Goal: Information Seeking & Learning: Learn about a topic

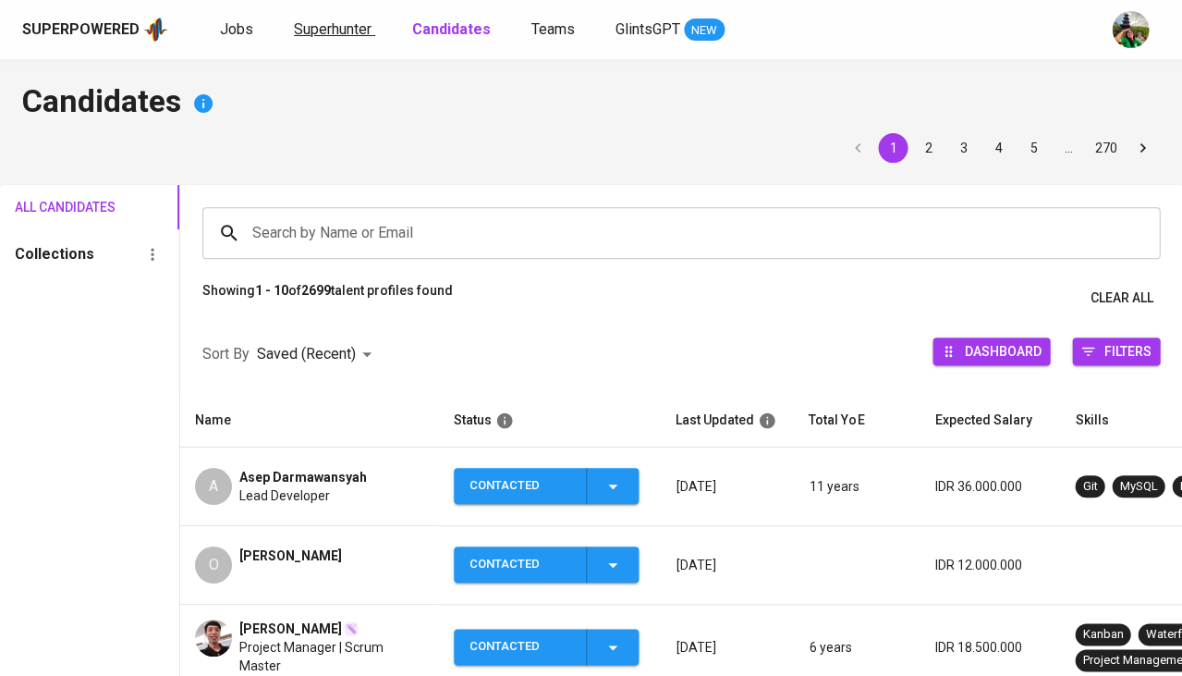
click at [336, 35] on span "Superhunter" at bounding box center [333, 29] width 78 height 18
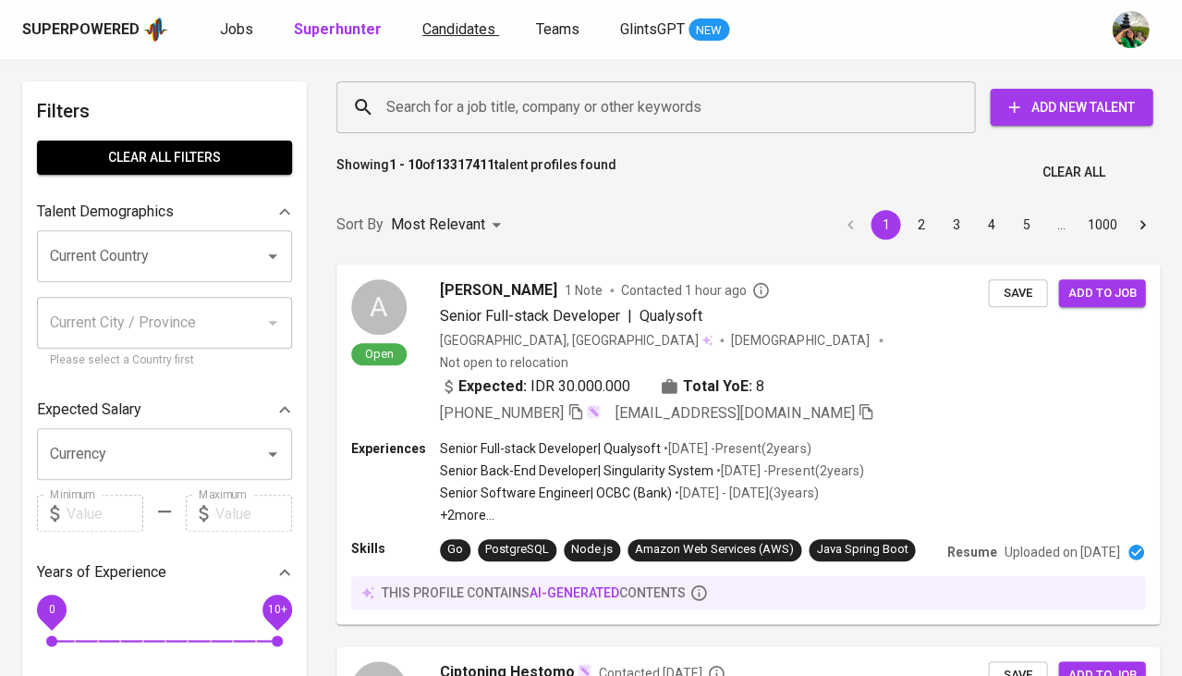
click at [467, 27] on span "Candidates" at bounding box center [458, 29] width 73 height 18
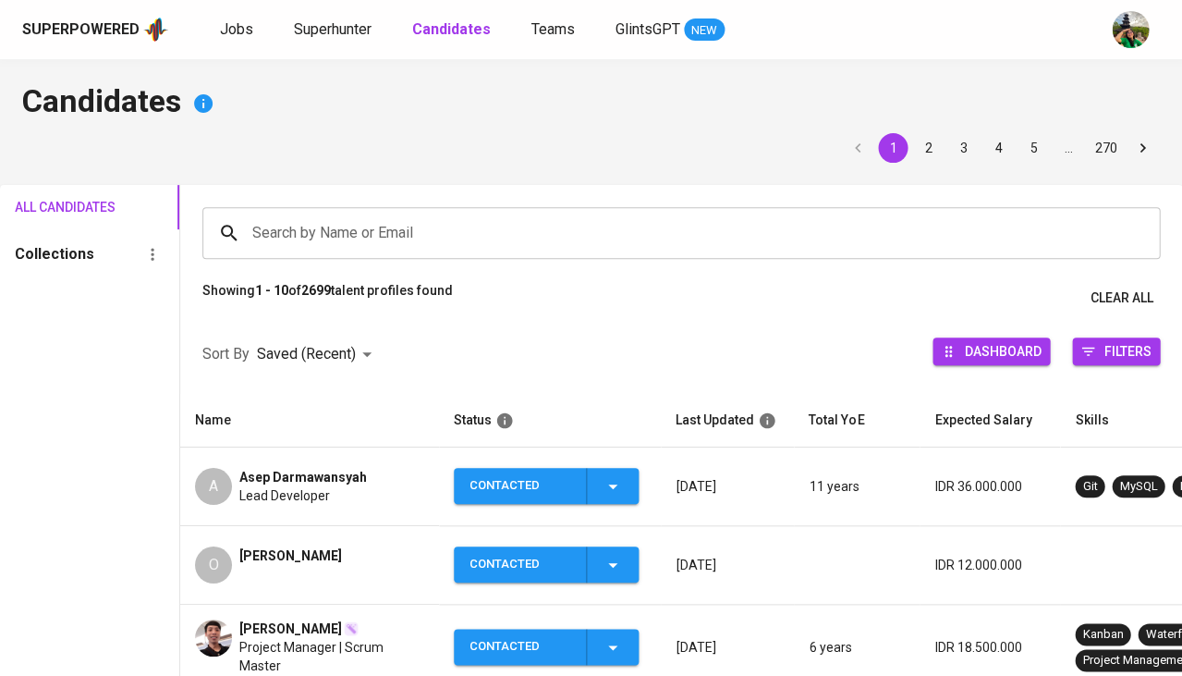
click at [467, 27] on b "Candidates" at bounding box center [451, 29] width 79 height 18
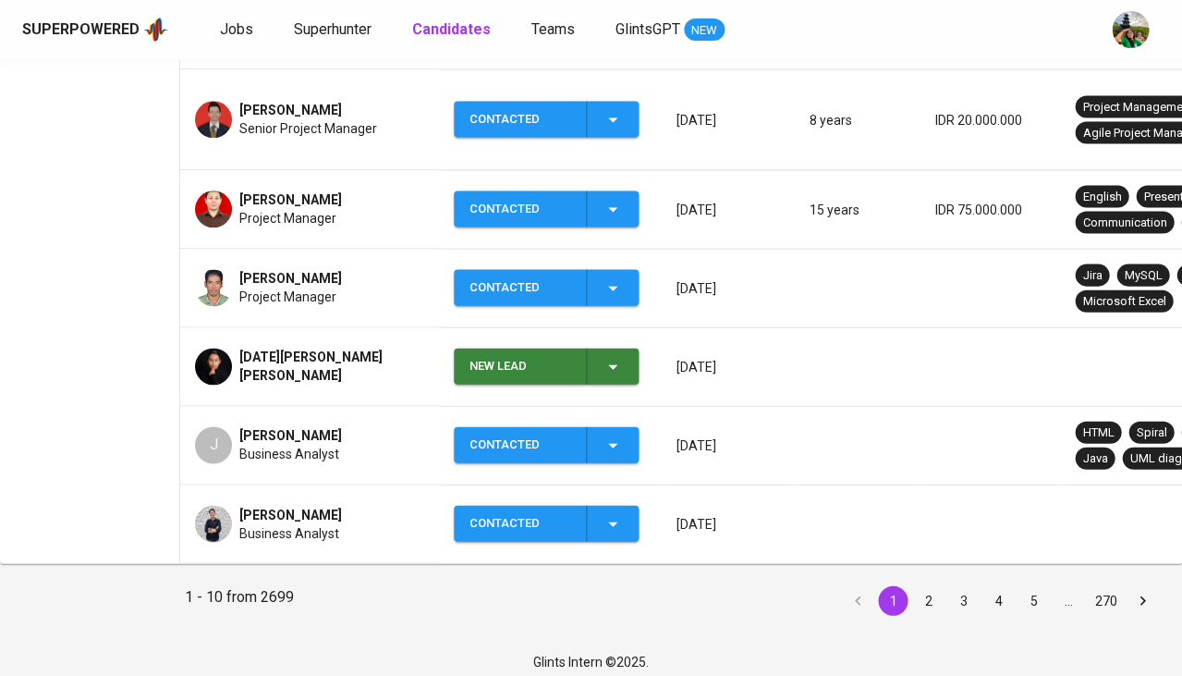
scroll to position [725, 0]
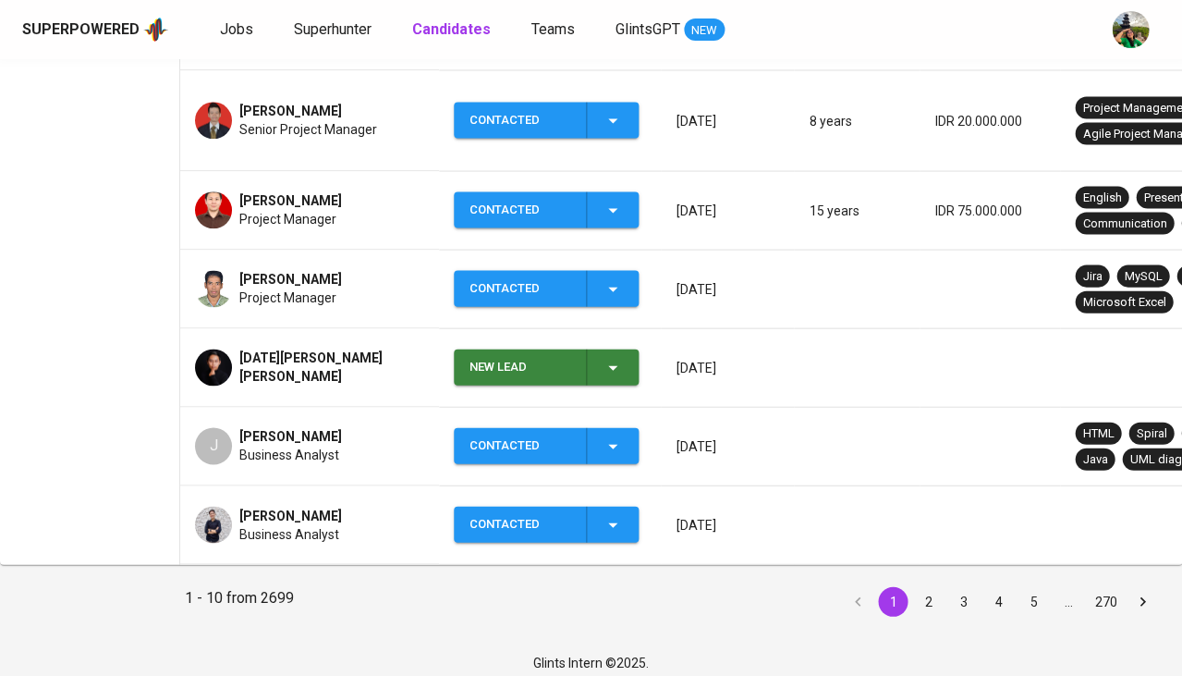
click at [919, 591] on button "2" at bounding box center [928, 601] width 30 height 30
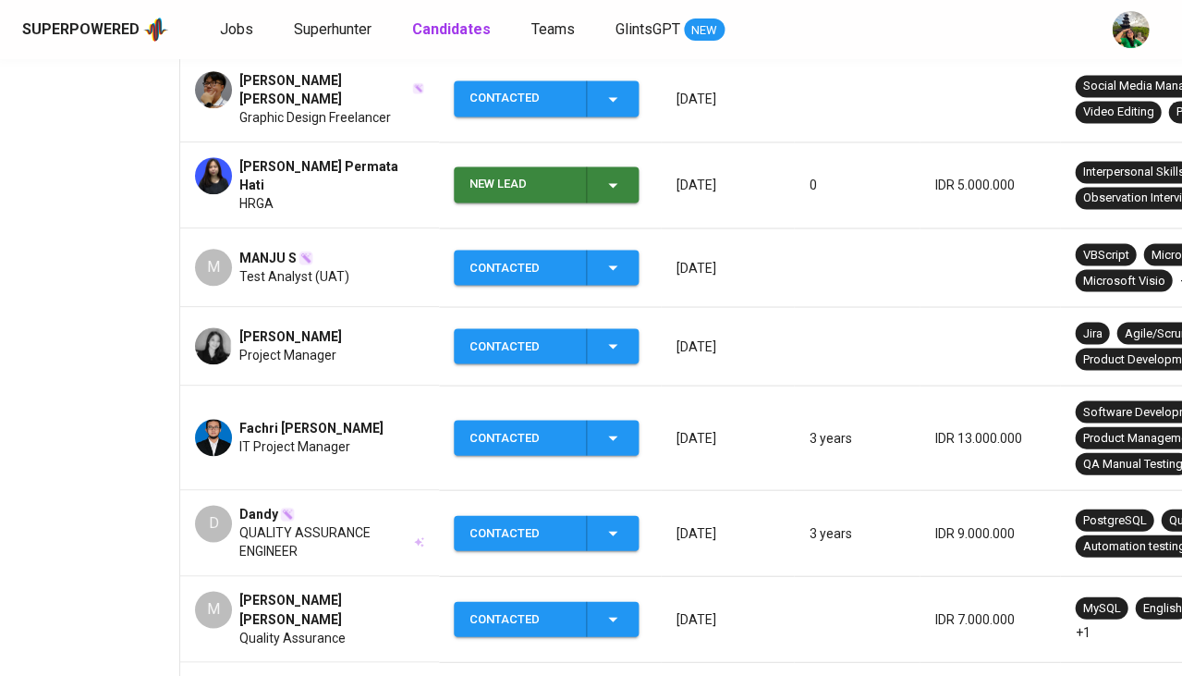
scroll to position [579, 0]
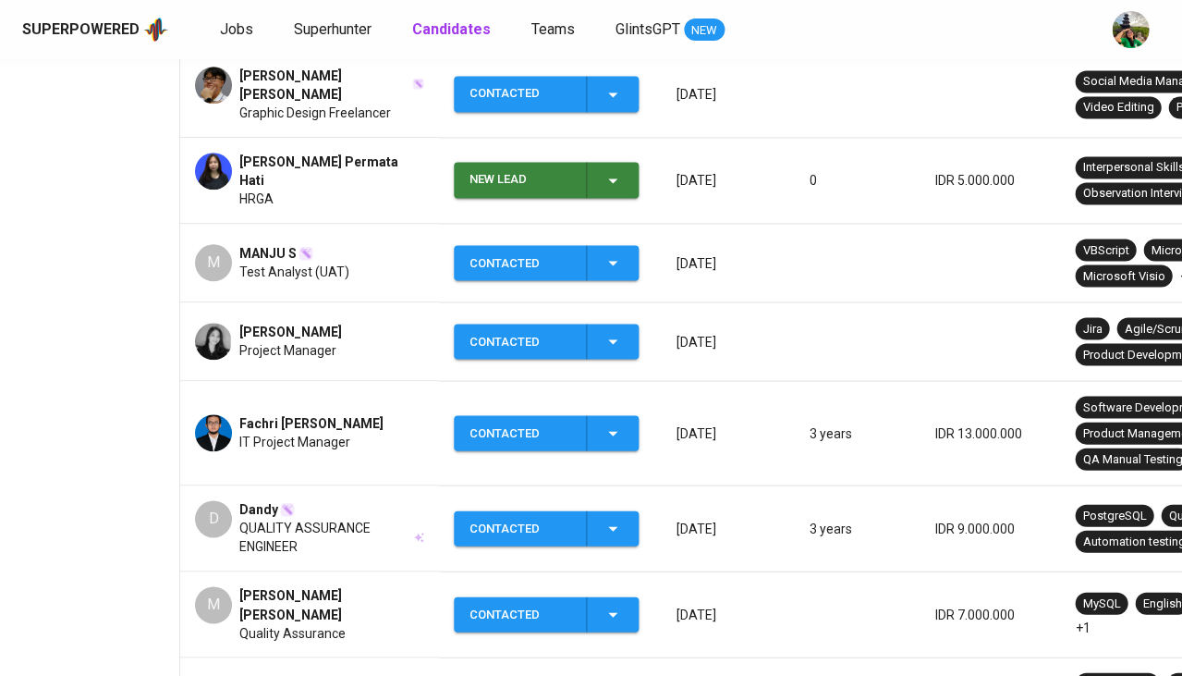
click at [290, 323] on span "[PERSON_NAME]" at bounding box center [290, 332] width 103 height 18
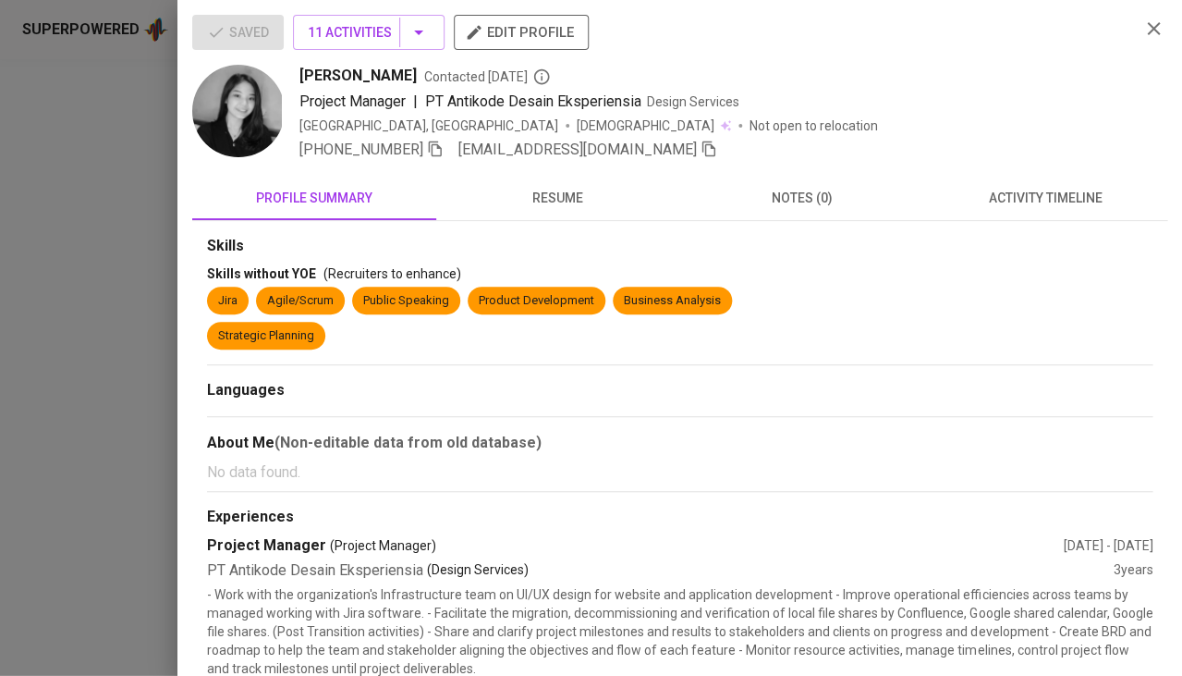
click at [558, 202] on span "resume" at bounding box center [558, 198] width 222 height 23
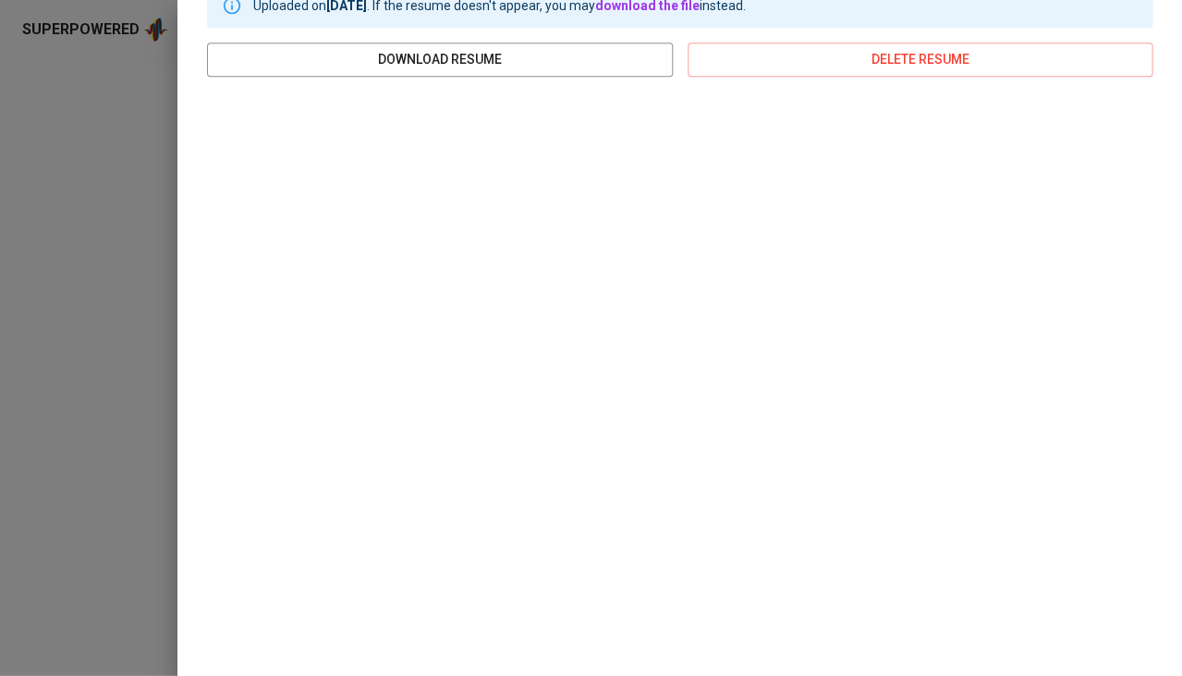
scroll to position [252, 0]
click at [48, 252] on div at bounding box center [591, 338] width 1182 height 676
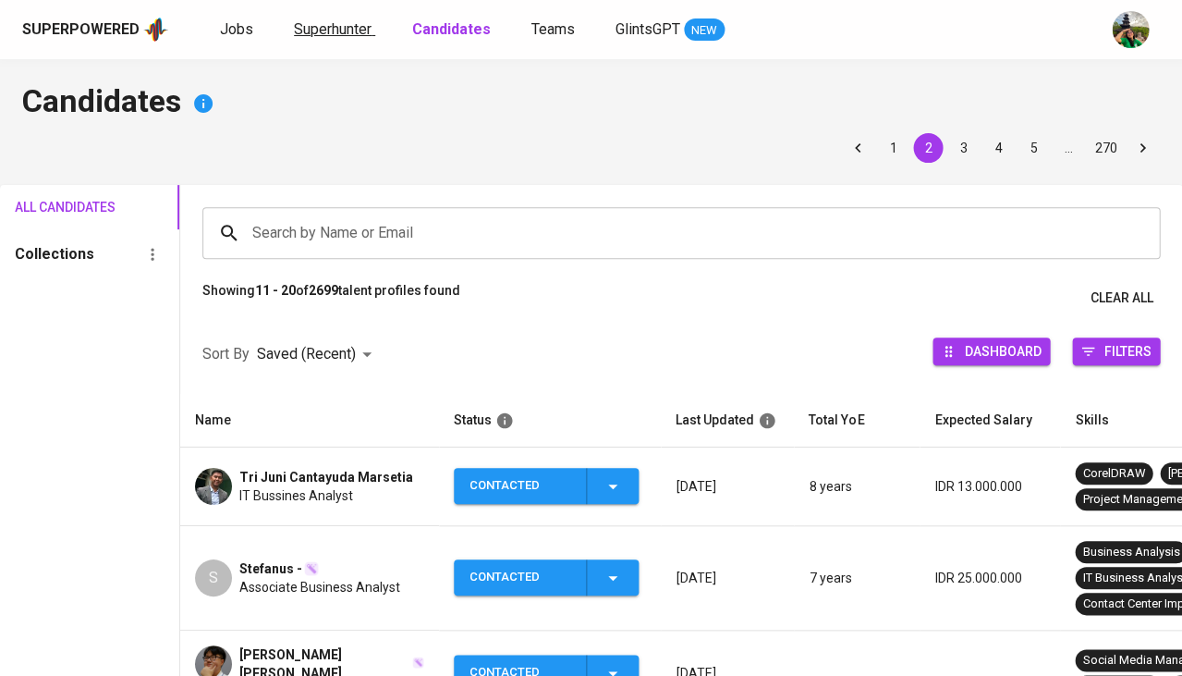
scroll to position [0, 0]
click at [318, 32] on span "Superhunter" at bounding box center [333, 29] width 78 height 18
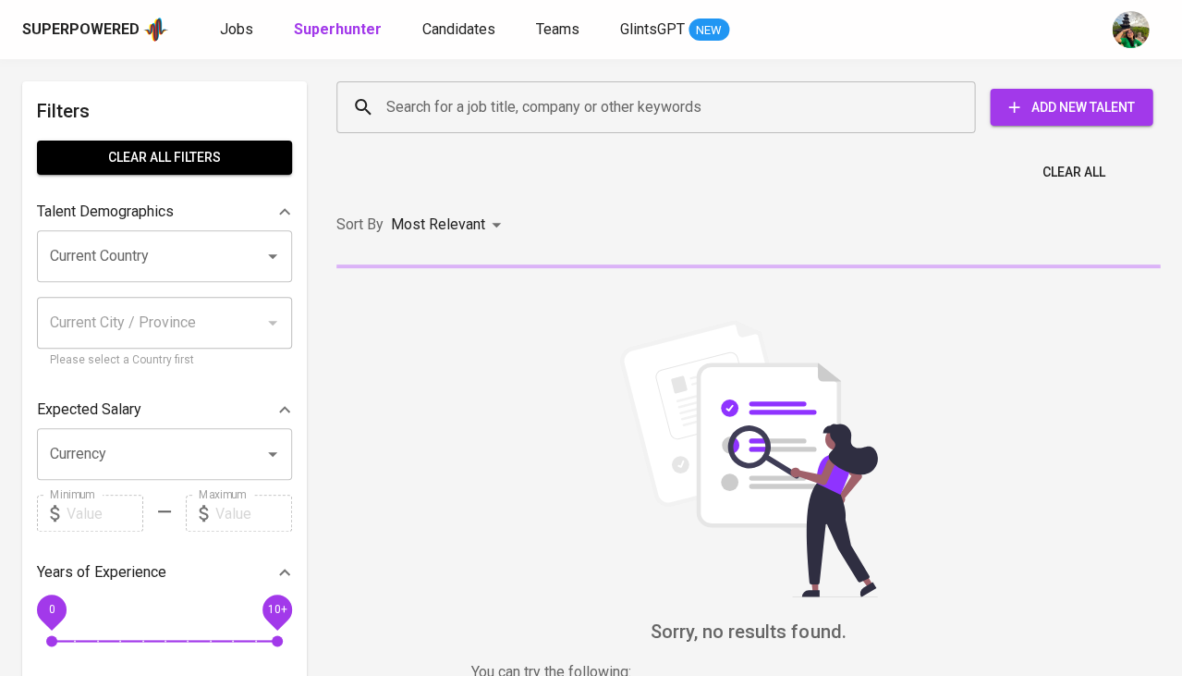
click at [109, 253] on input "Current Country" at bounding box center [138, 255] width 187 height 35
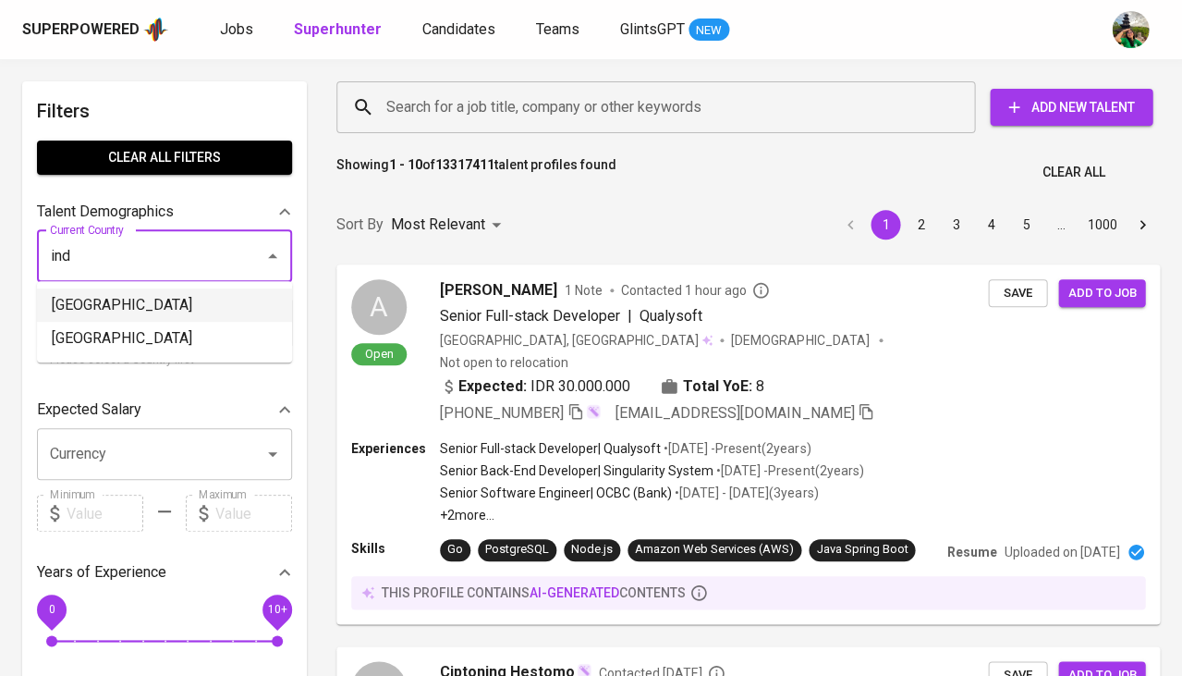
click at [129, 314] on li "[GEOGRAPHIC_DATA]" at bounding box center [164, 304] width 255 height 33
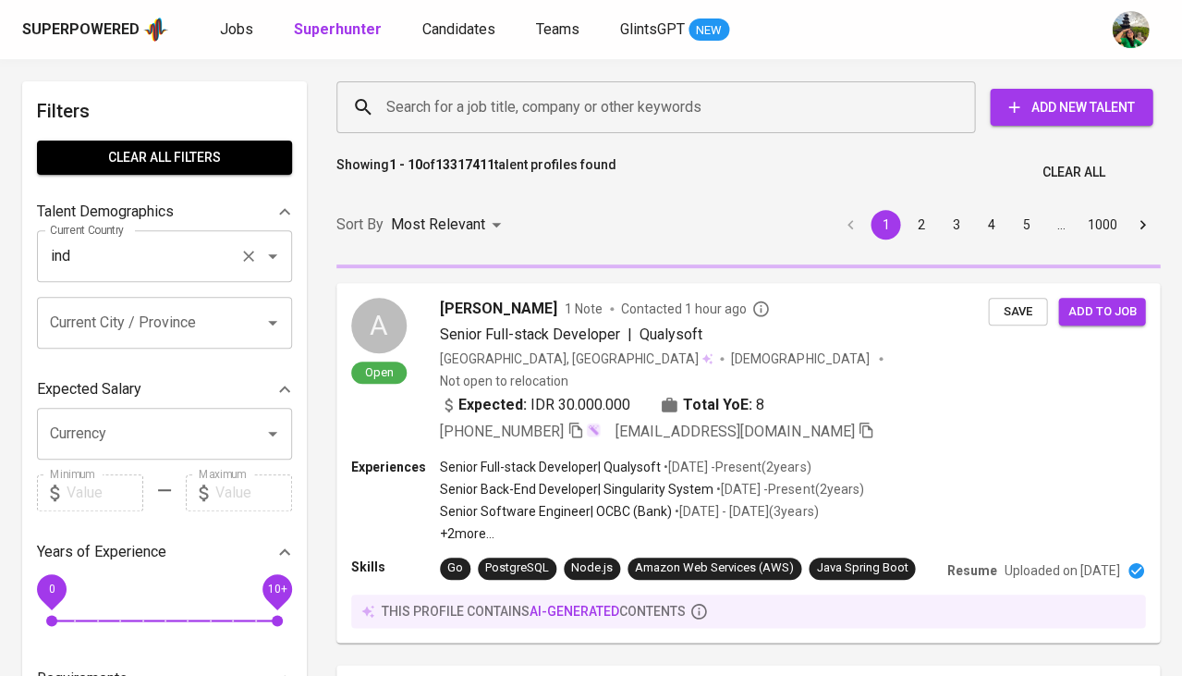
type input "[GEOGRAPHIC_DATA]"
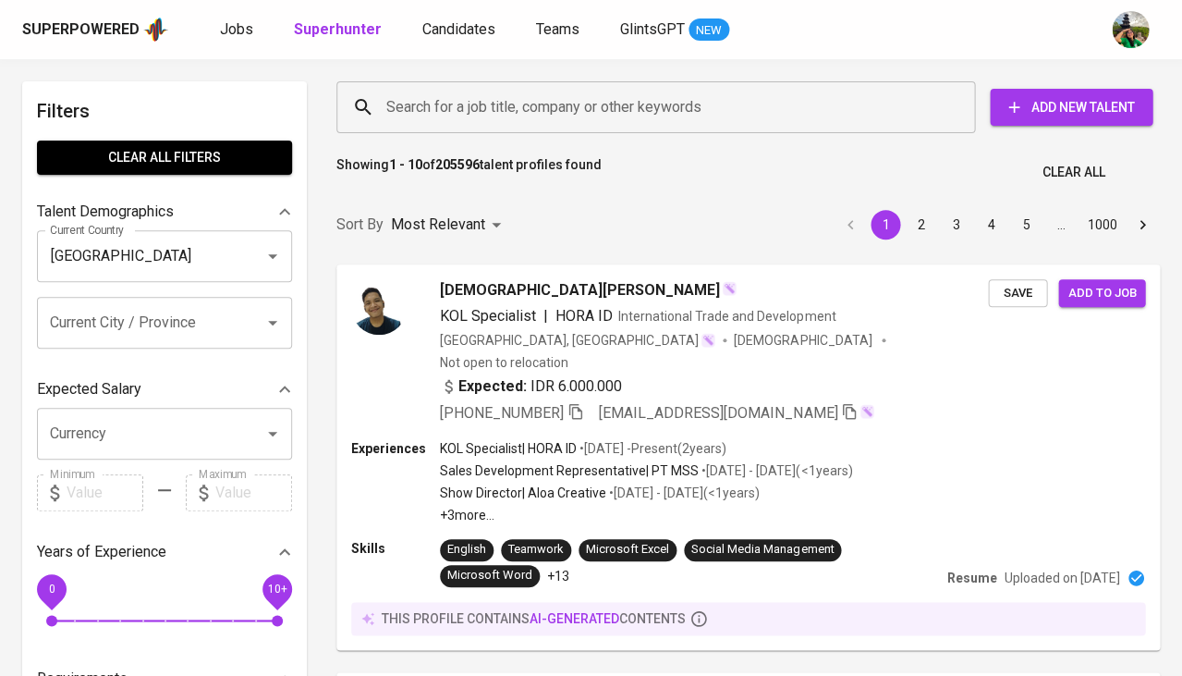
click at [489, 103] on input "Search for a job title, company or other keywords" at bounding box center [660, 107] width 557 height 35
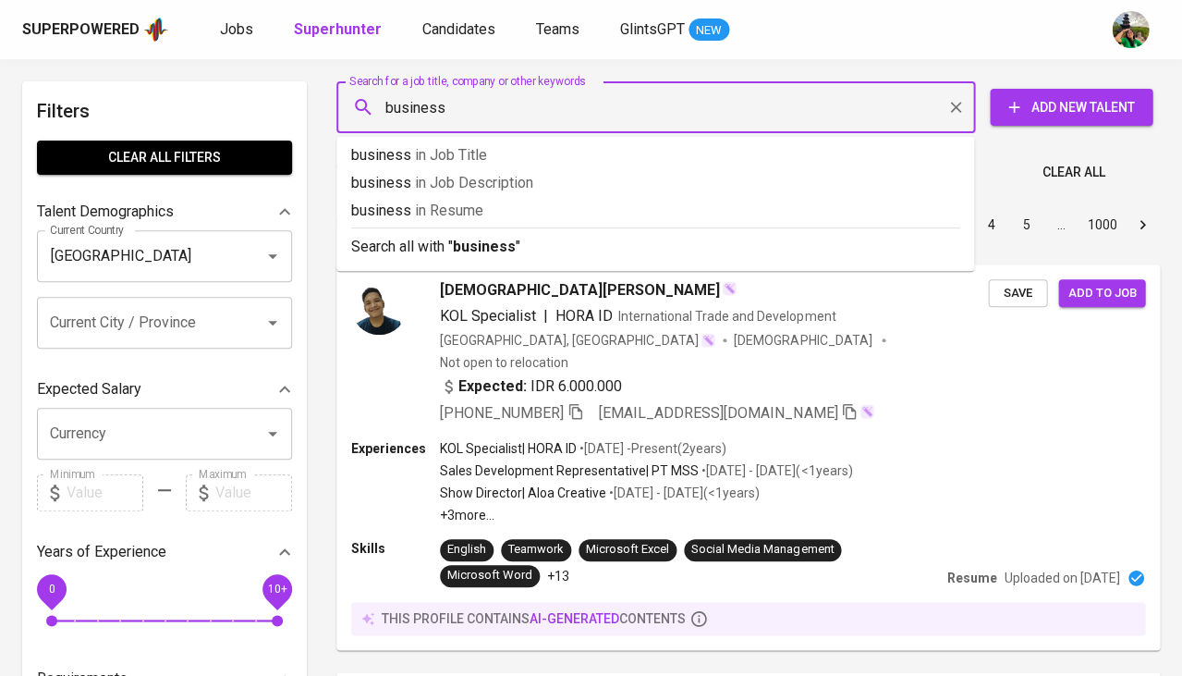
type input "business"
type input "product"
click at [246, 34] on span "Jobs" at bounding box center [236, 29] width 33 height 18
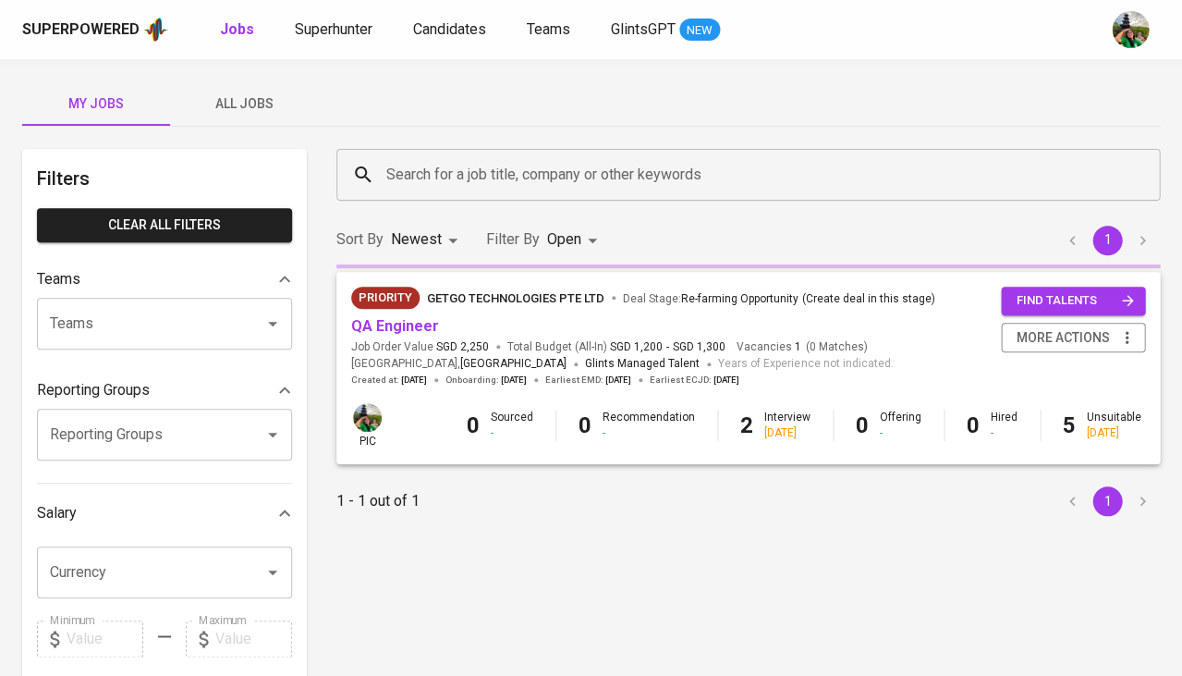
click at [246, 34] on b "Jobs" at bounding box center [237, 29] width 34 height 18
type input "OPEN"
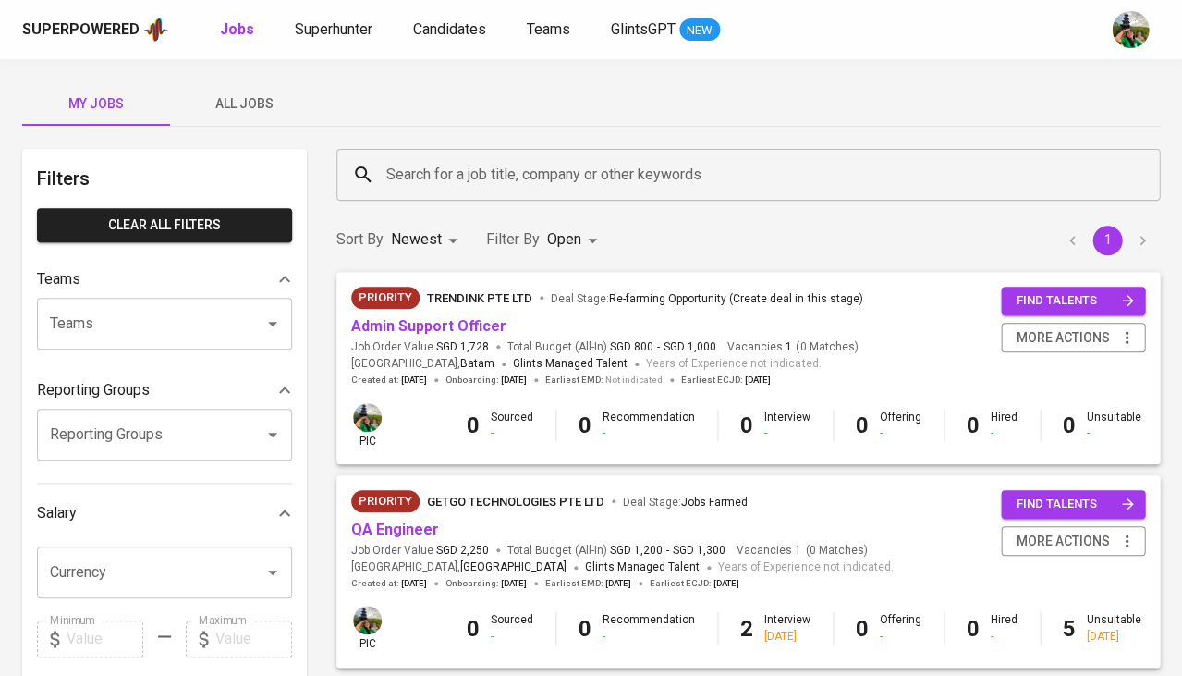
click at [258, 99] on span "All Jobs" at bounding box center [244, 103] width 126 height 23
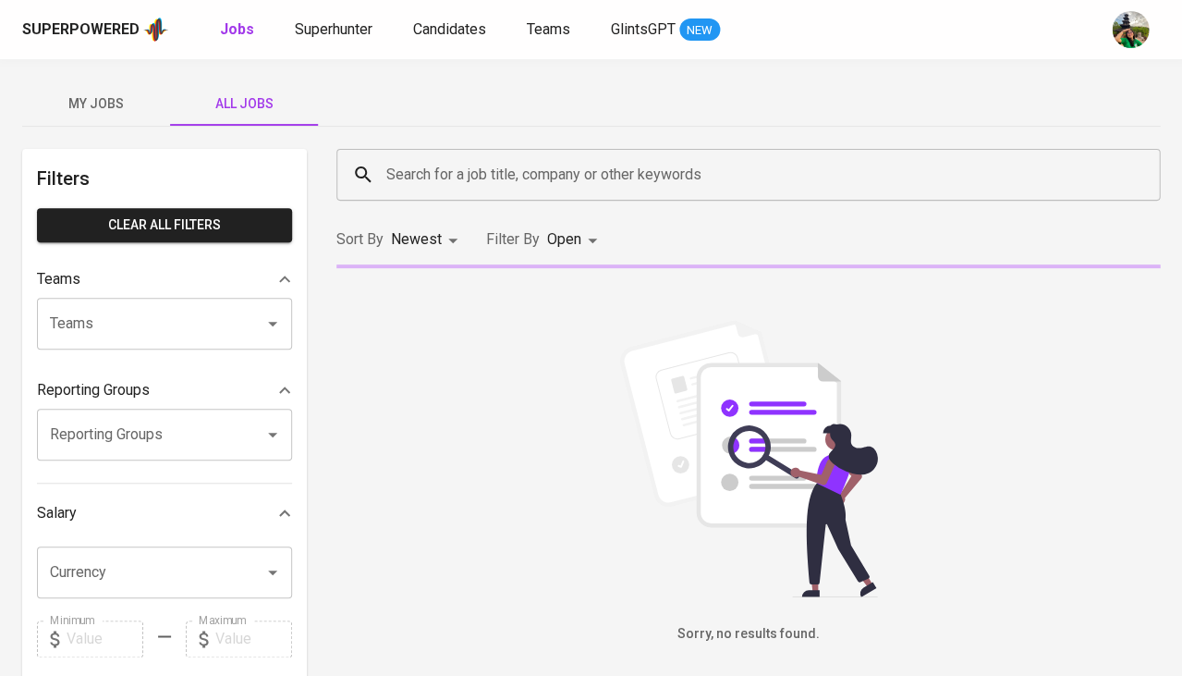
click at [258, 99] on span "All Jobs" at bounding box center [244, 103] width 126 height 23
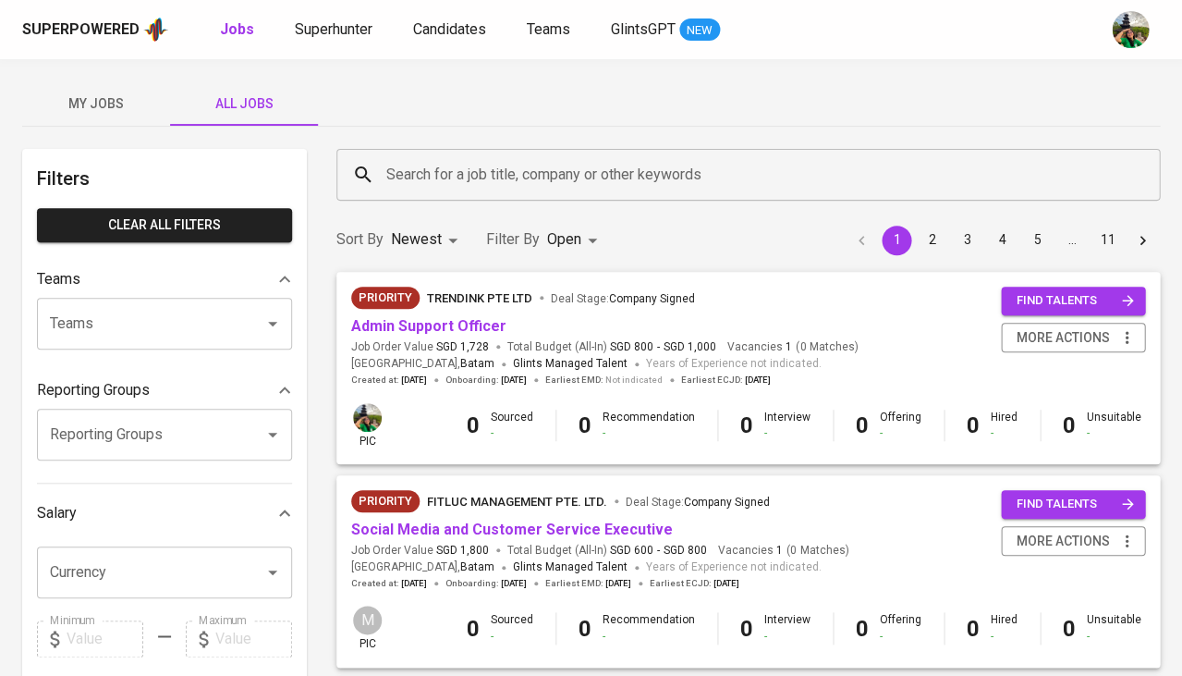
click at [428, 174] on input "Search for a job title, company or other keywords" at bounding box center [753, 174] width 742 height 35
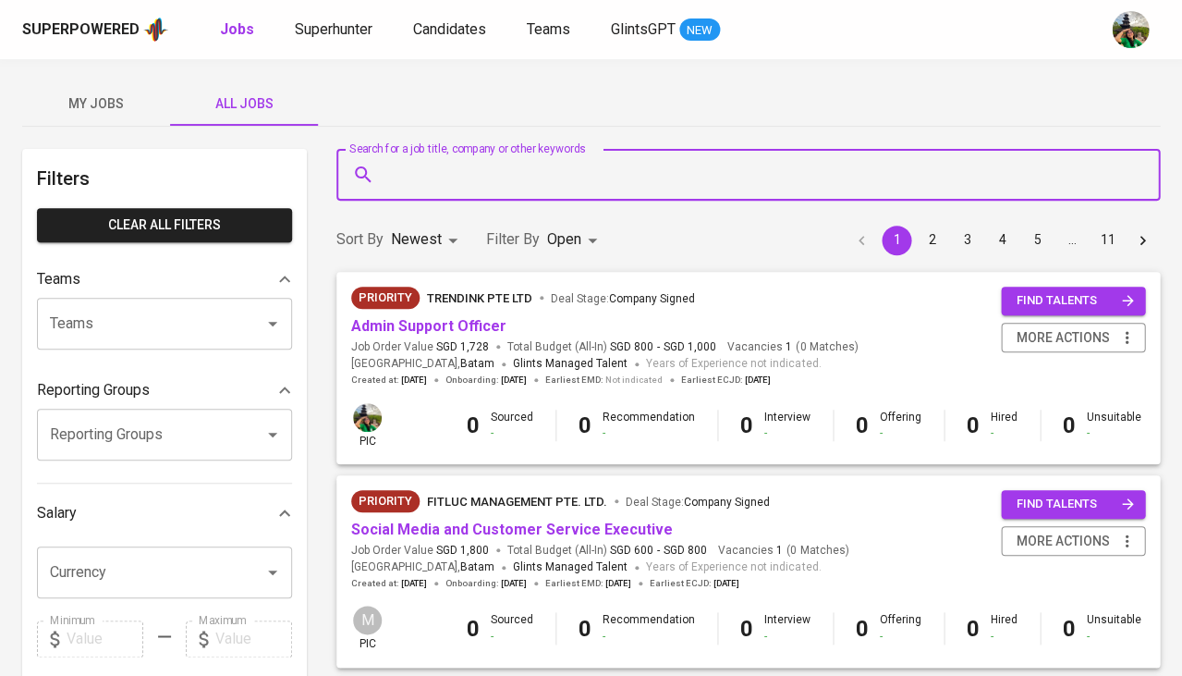
click at [428, 174] on input "Search for a job title, company or other keywords" at bounding box center [753, 174] width 742 height 35
type input "product manager"
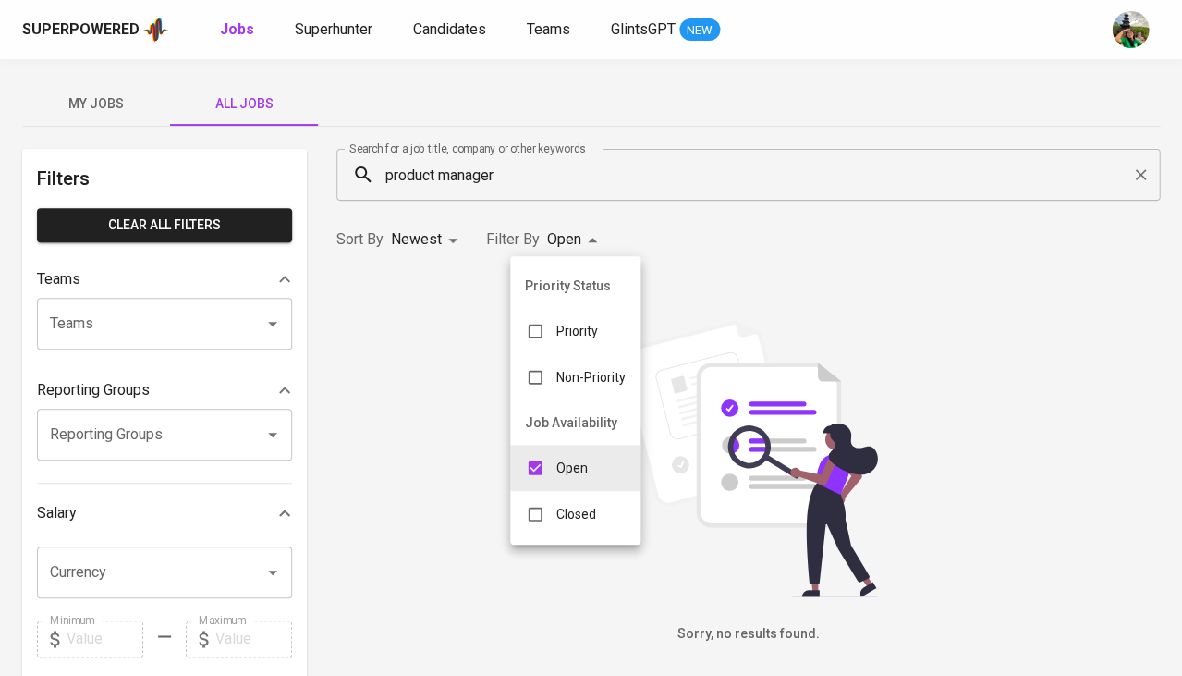
click at [573, 240] on body "Superpowered Jobs Superhunter Candidates Teams GlintsGPT NEW My Jobs All Jobs F…" at bounding box center [591, 631] width 1182 height 1262
click at [560, 505] on p "Closed" at bounding box center [576, 514] width 40 height 18
type input "OPEN,CLOSE"
checkbox input "true"
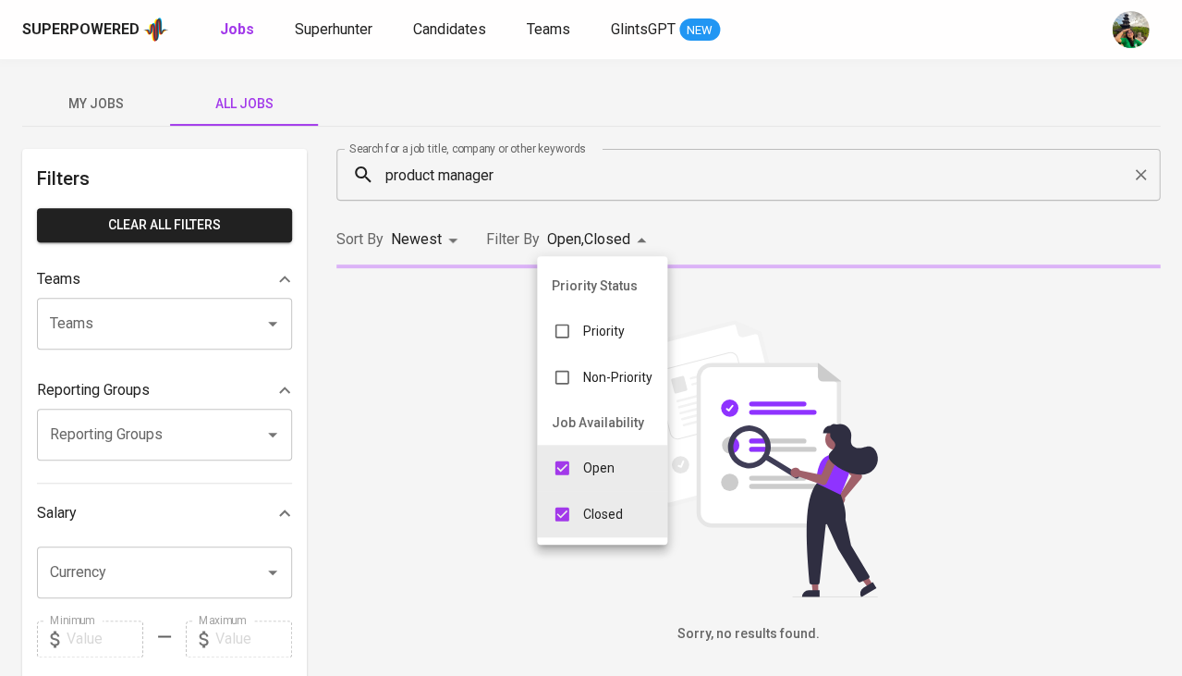
click at [568, 451] on input "checkbox" at bounding box center [561, 467] width 35 height 35
checkbox input "false"
type input "CLOSE"
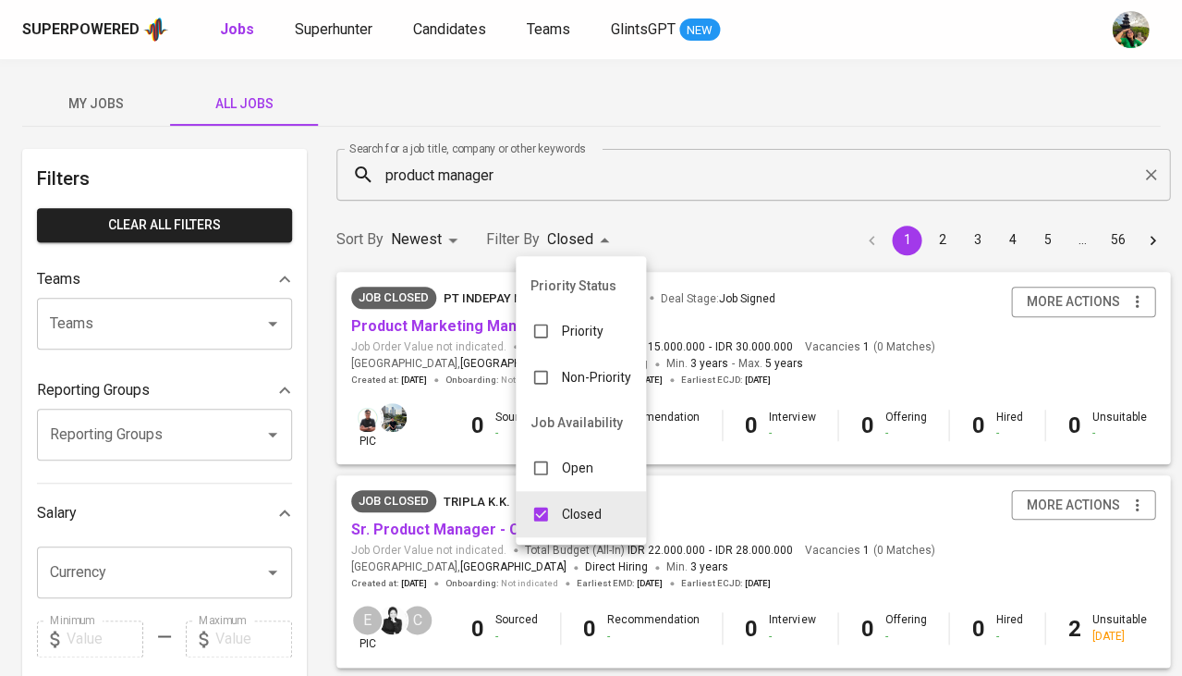
click at [446, 330] on div at bounding box center [591, 338] width 1182 height 676
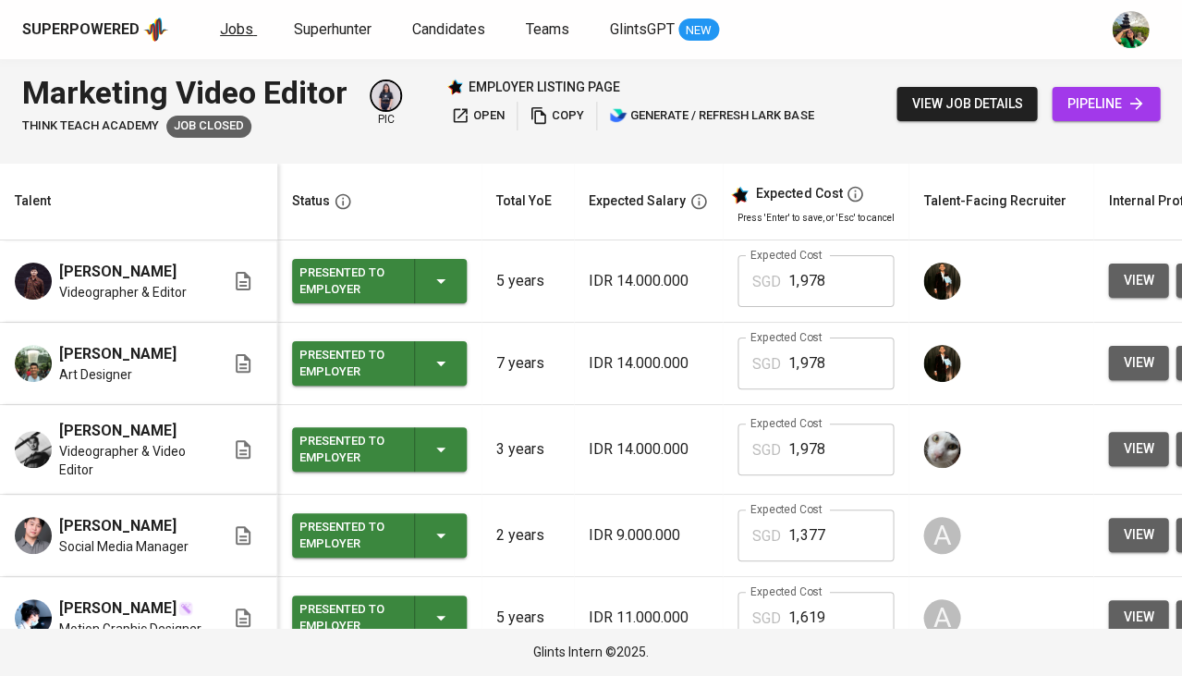
scroll to position [0, 401]
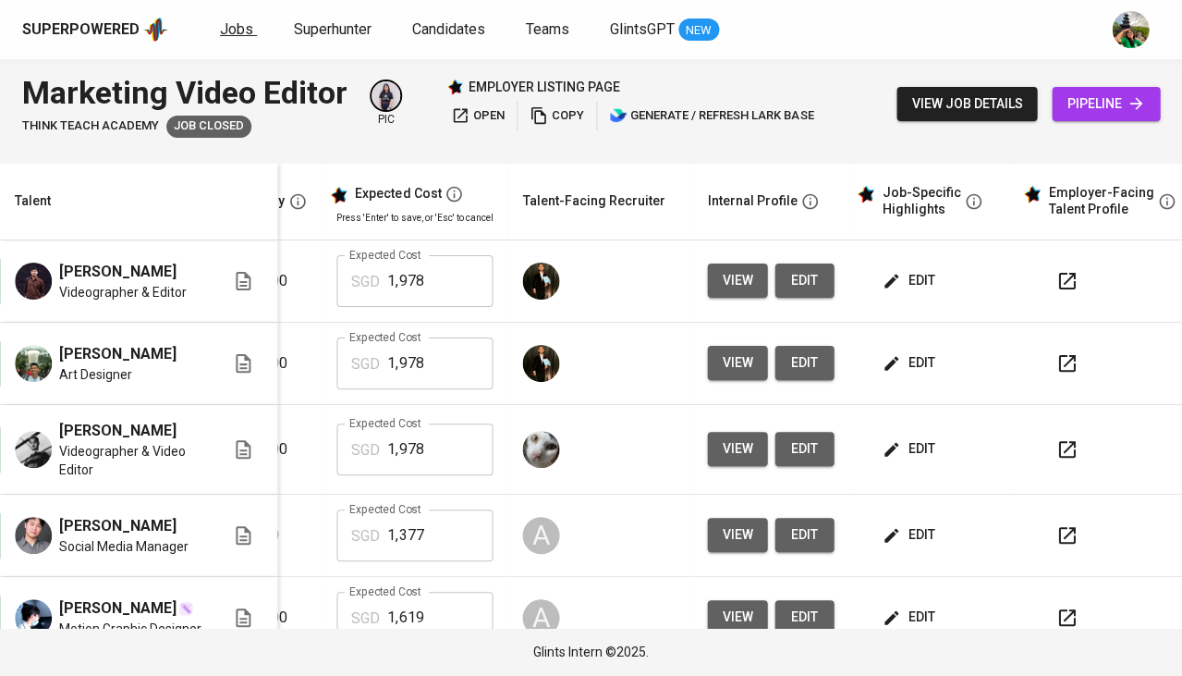
click at [238, 30] on span "Jobs" at bounding box center [236, 29] width 33 height 18
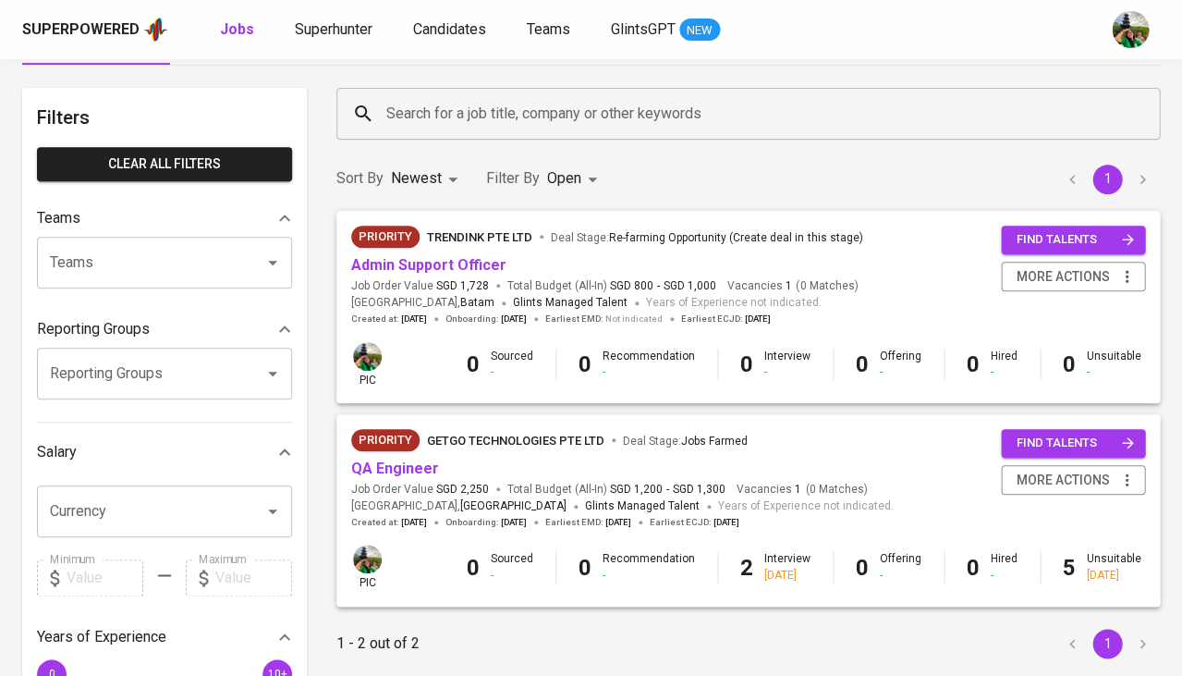
scroll to position [64, 0]
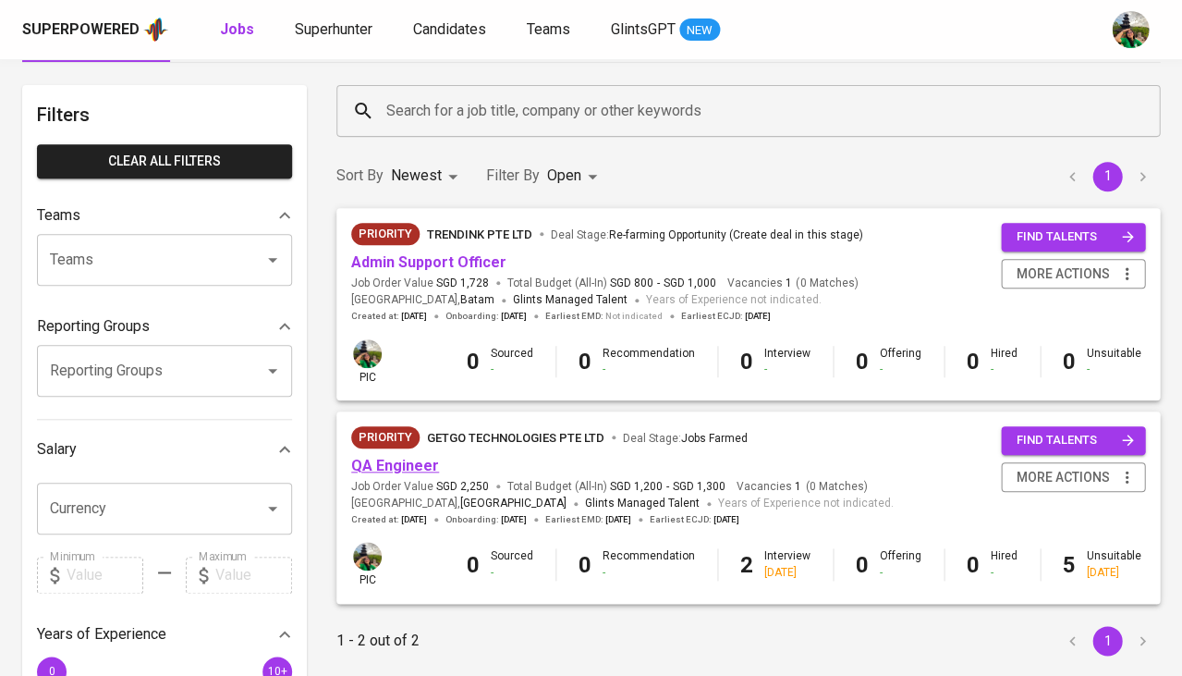
click at [407, 464] on link "QA Engineer" at bounding box center [395, 466] width 88 height 18
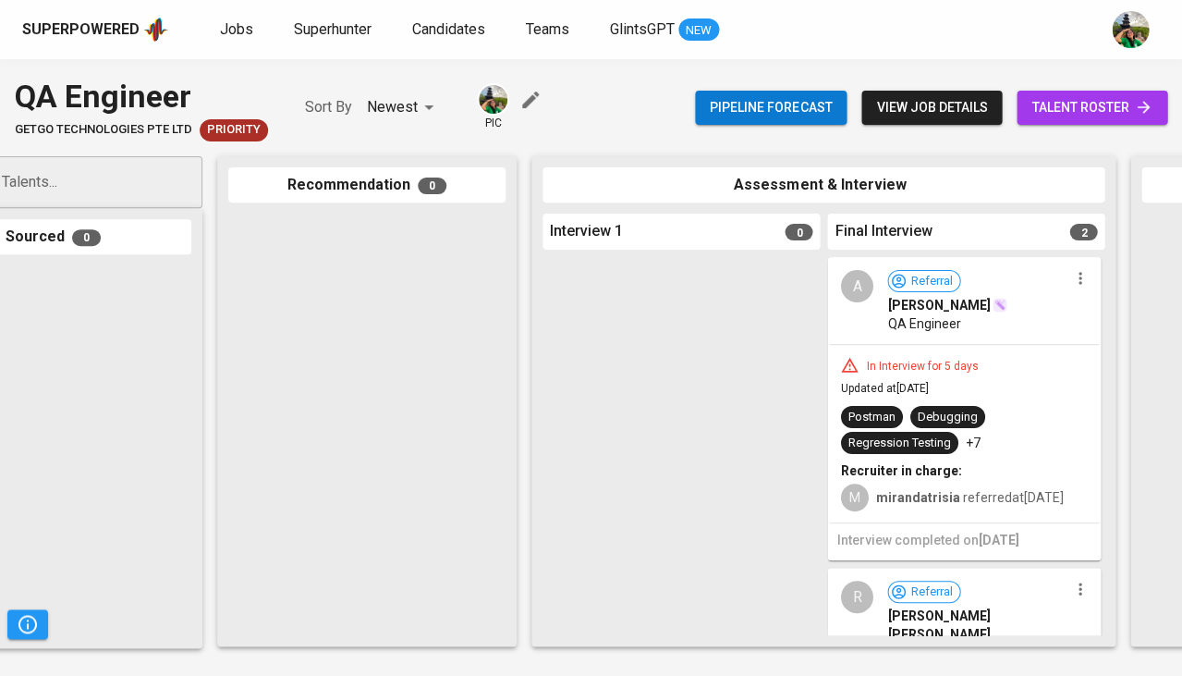
scroll to position [0, 223]
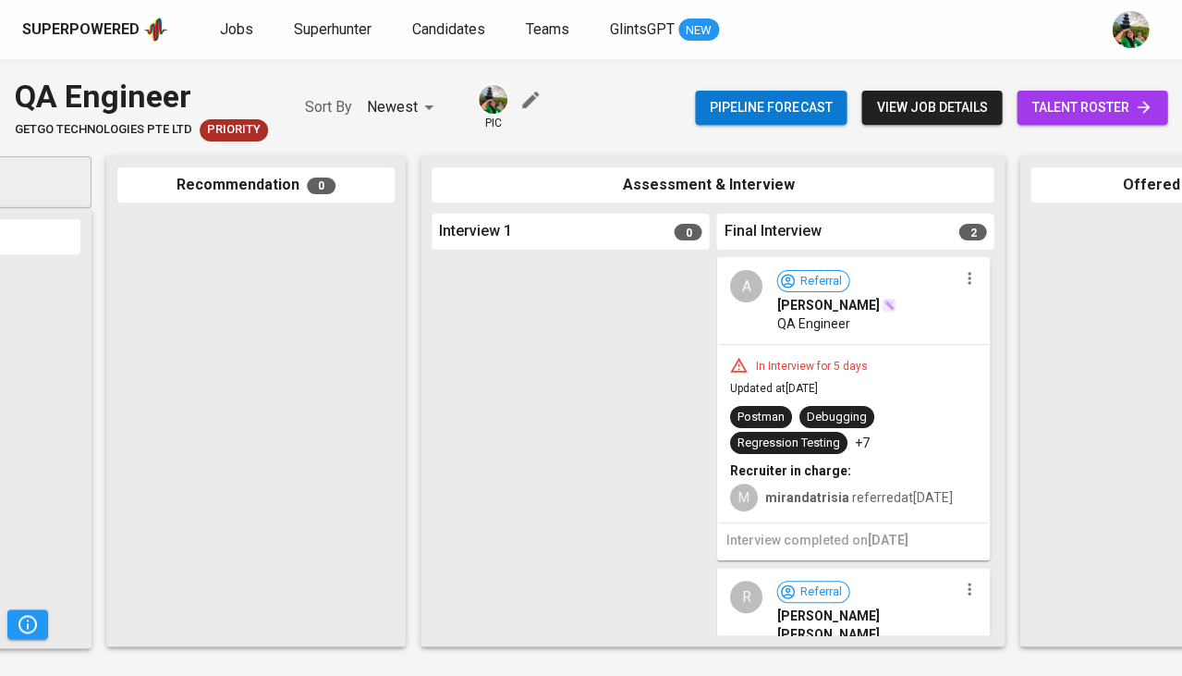
click at [934, 317] on div "QA Engineer" at bounding box center [866, 323] width 180 height 18
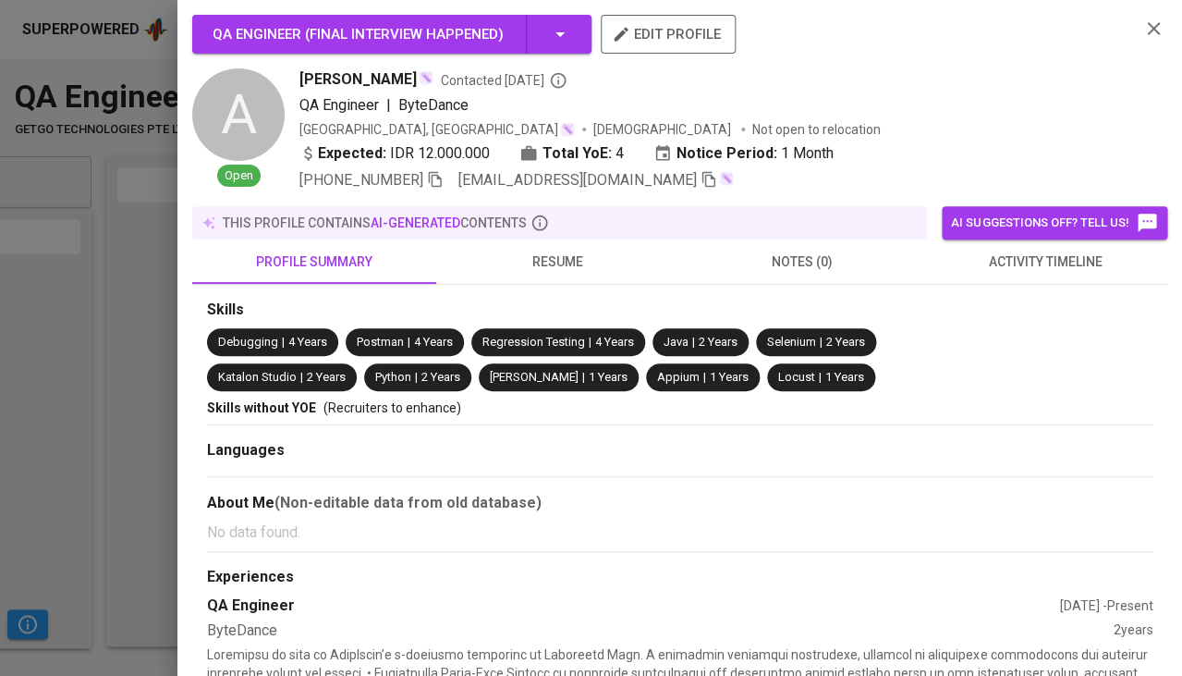
click at [542, 251] on span "resume" at bounding box center [558, 261] width 222 height 23
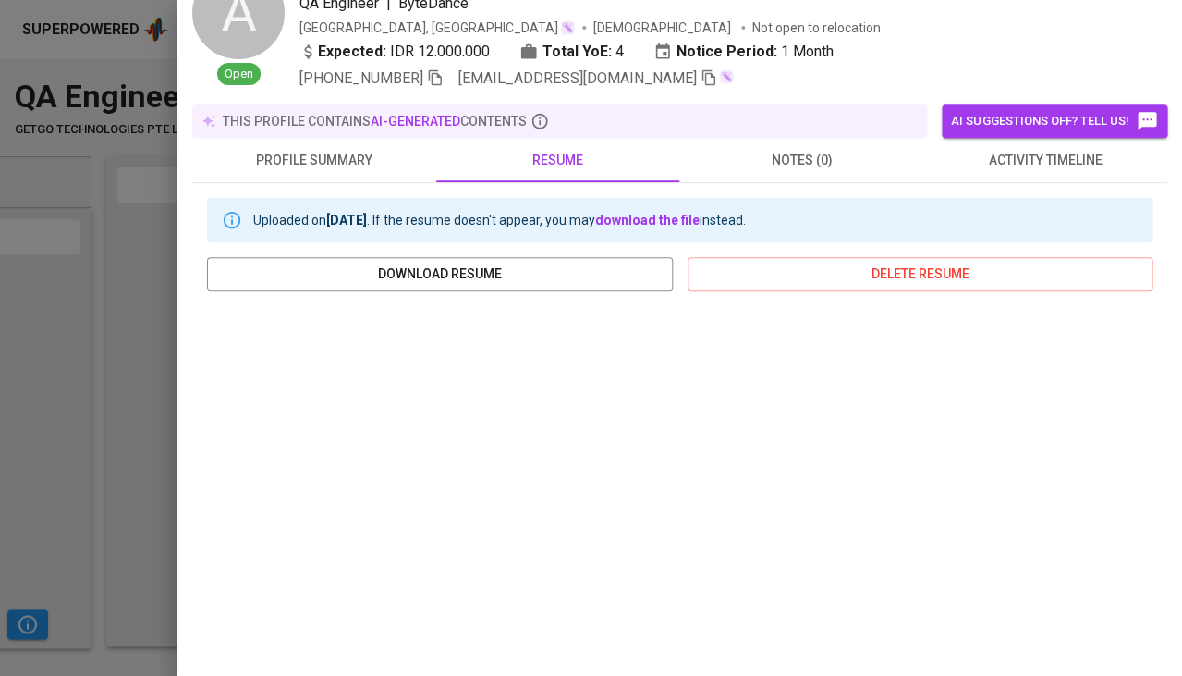
scroll to position [140, 0]
